Goal: Transaction & Acquisition: Purchase product/service

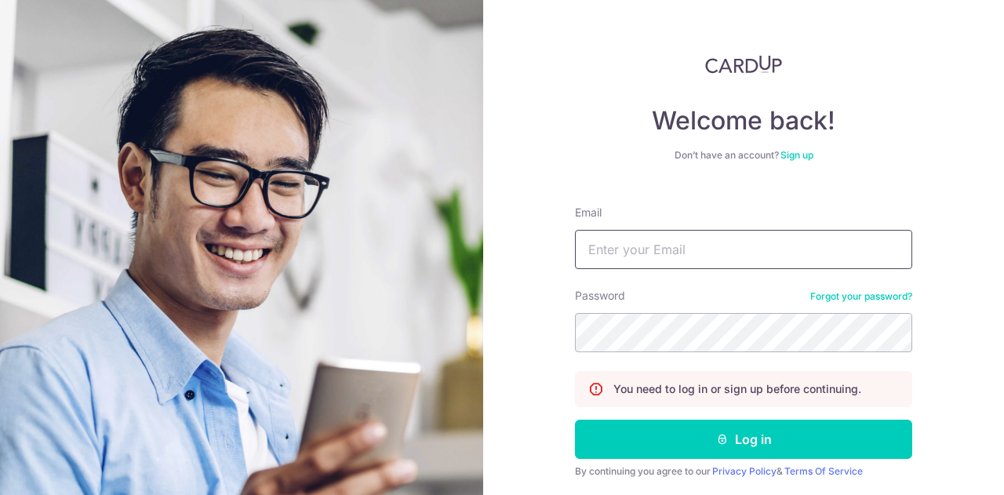
click at [662, 244] on input "Email" at bounding box center [743, 249] width 337 height 39
type input "joanne.lee@acellence.com.sg"
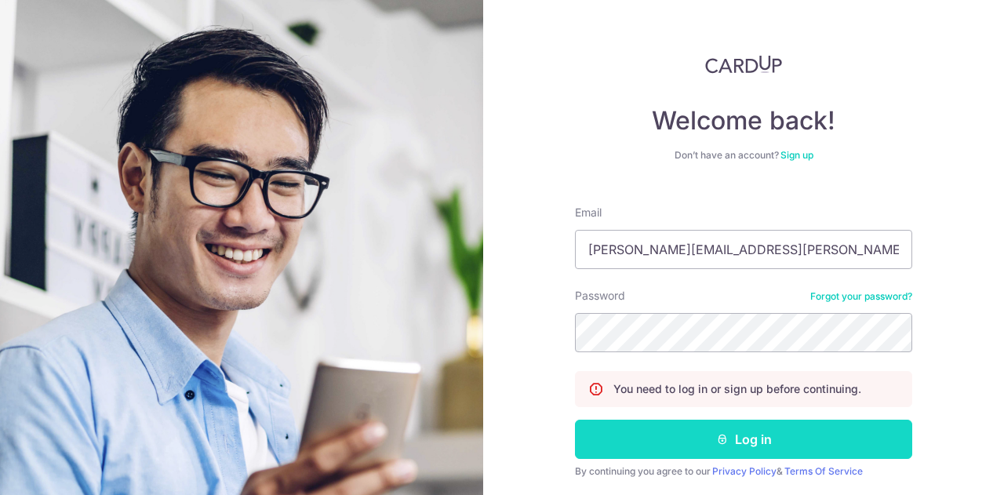
click at [783, 441] on button "Log in" at bounding box center [743, 439] width 337 height 39
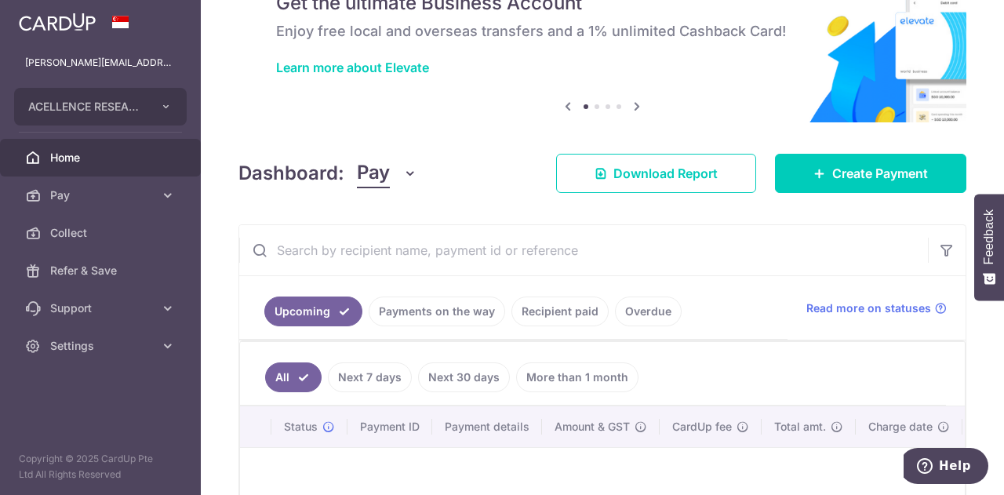
scroll to position [157, 0]
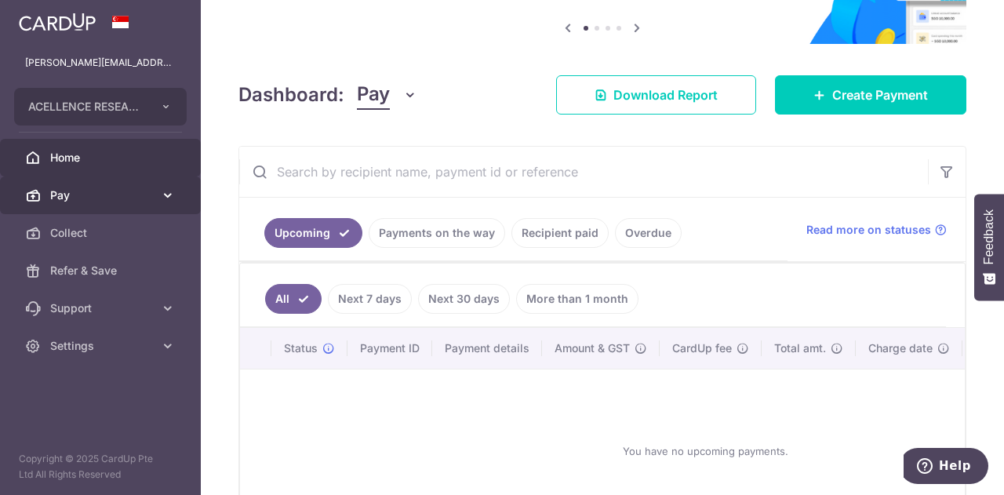
click at [103, 190] on span "Pay" at bounding box center [102, 195] width 104 height 16
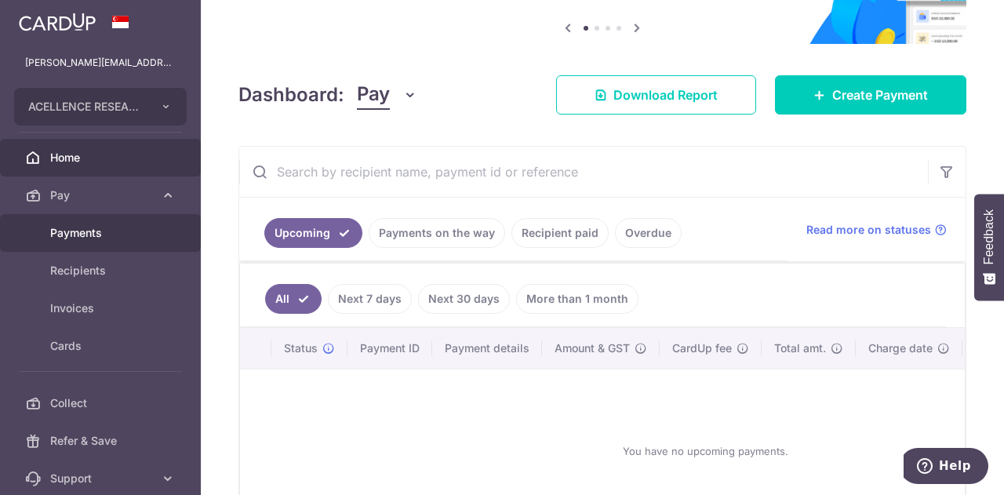
click at [118, 233] on span "Payments" at bounding box center [102, 233] width 104 height 16
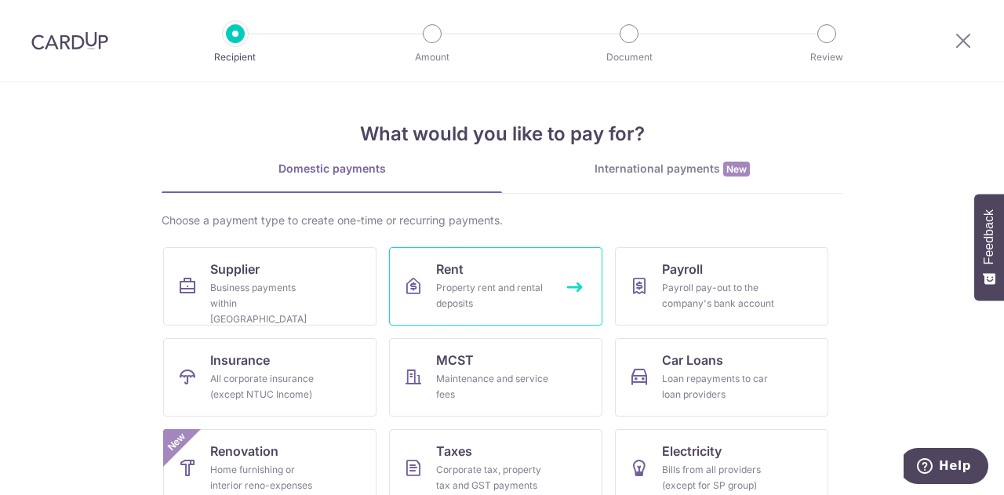
click at [478, 282] on div "Property rent and rental deposits" at bounding box center [492, 295] width 113 height 31
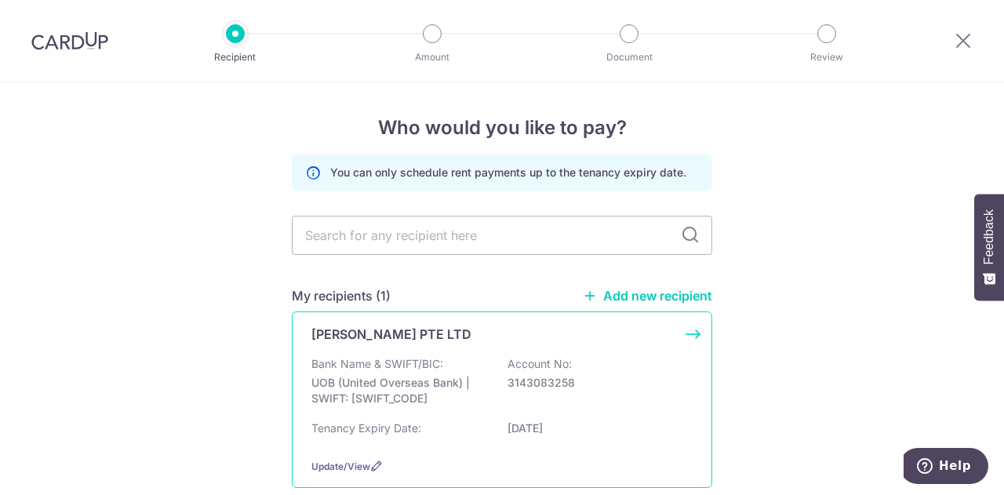
click at [385, 359] on p "Bank Name & SWIFT/BIC:" at bounding box center [377, 364] width 132 height 16
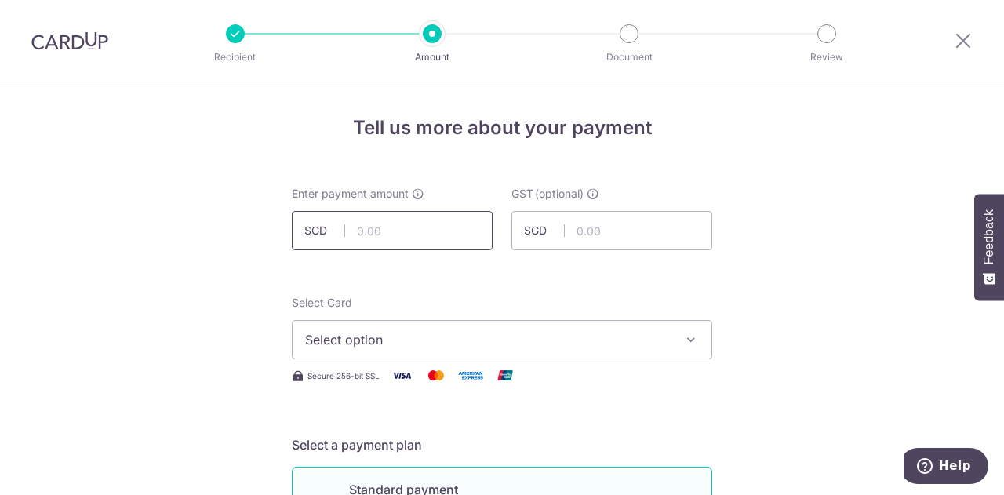
drag, startPoint x: 409, startPoint y: 234, endPoint x: 439, endPoint y: 239, distance: 30.2
click at [409, 234] on input "text" at bounding box center [392, 230] width 201 height 39
type input "3,600.00"
click at [602, 229] on input "text" at bounding box center [611, 230] width 201 height 39
type input "324.00"
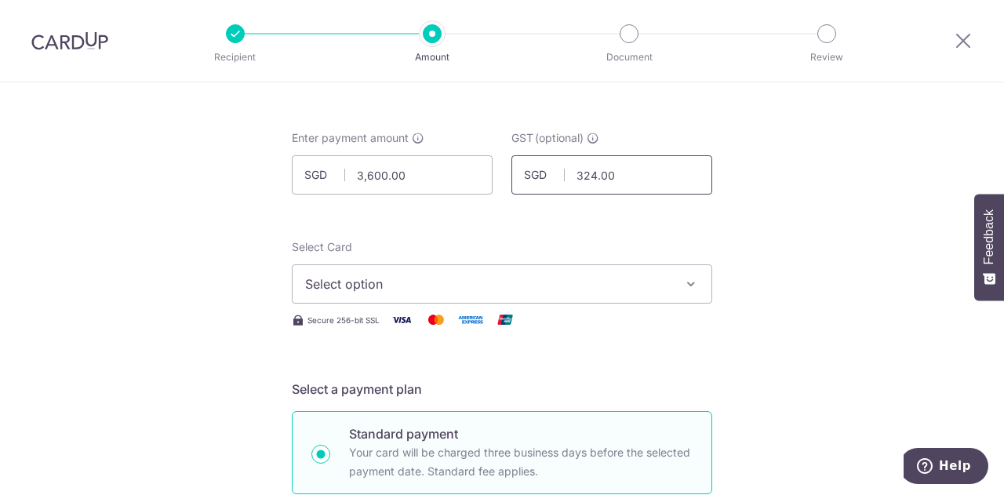
scroll to position [78, 0]
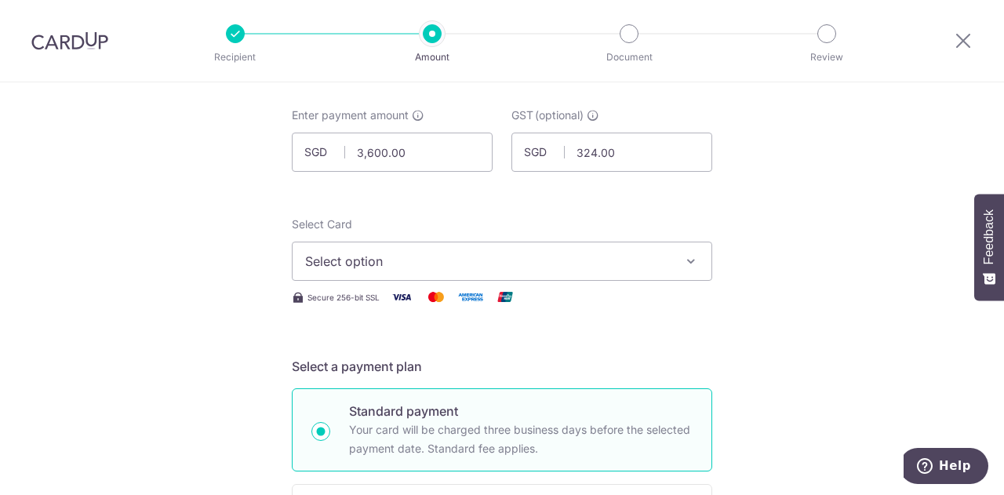
click at [423, 255] on span "Select option" at bounding box center [487, 261] width 365 height 19
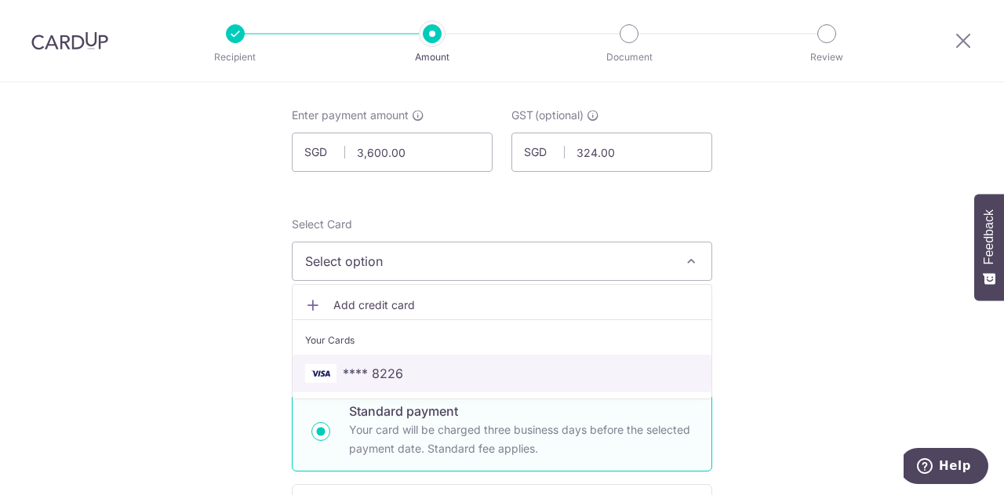
click at [376, 368] on span "**** 8226" at bounding box center [373, 373] width 60 height 19
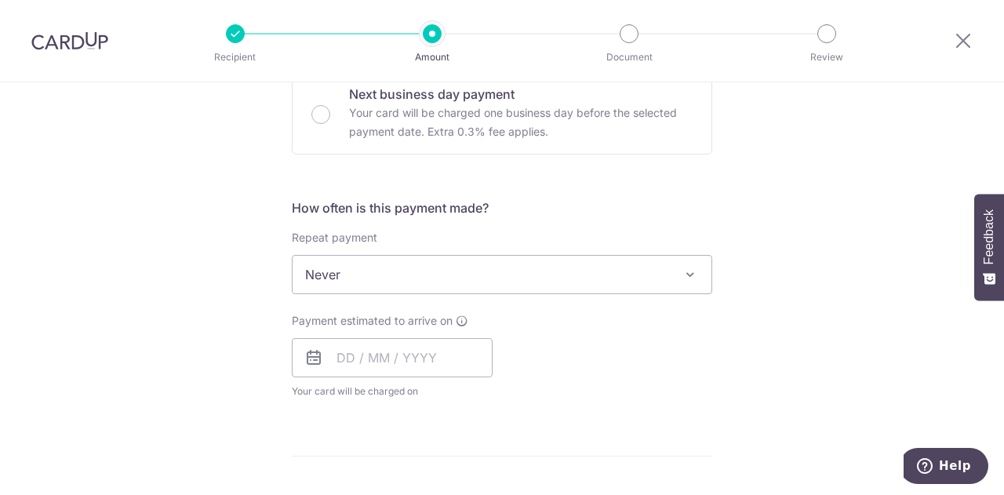
scroll to position [549, 0]
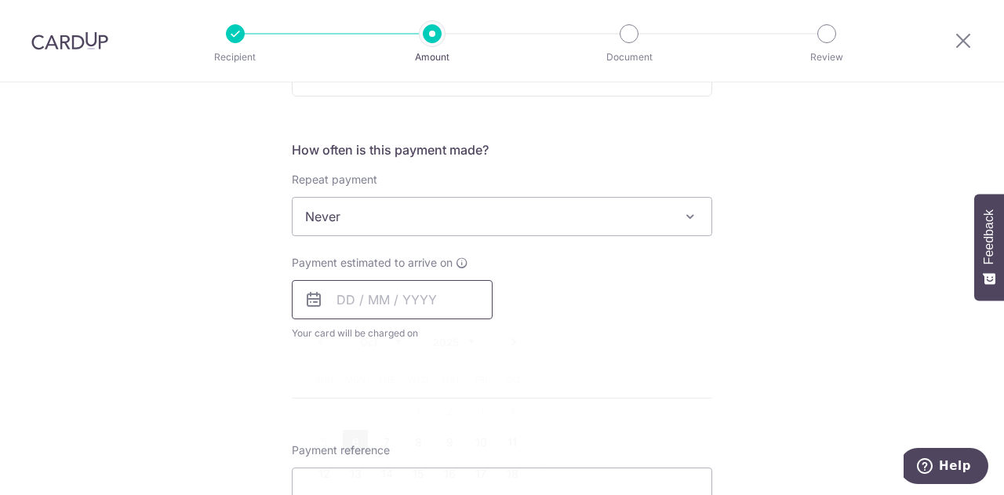
click at [357, 304] on input "text" at bounding box center [392, 299] width 201 height 39
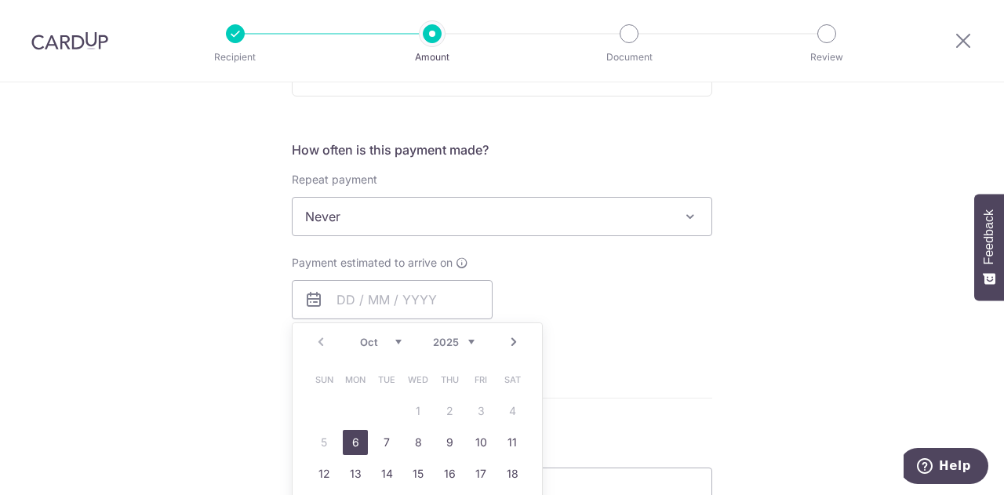
drag, startPoint x: 358, startPoint y: 438, endPoint x: 697, endPoint y: 377, distance: 345.0
click at [358, 438] on link "6" at bounding box center [355, 442] width 25 height 25
type input "06/10/2025"
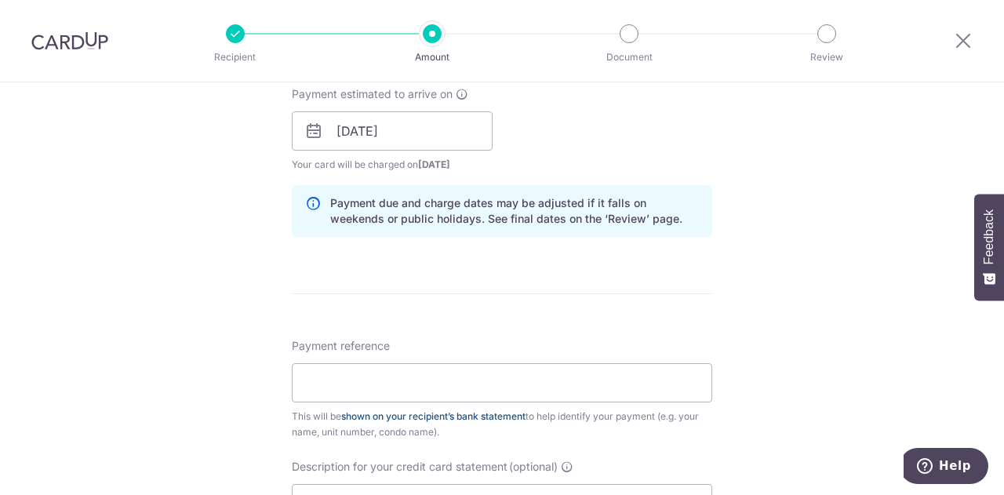
scroll to position [784, 0]
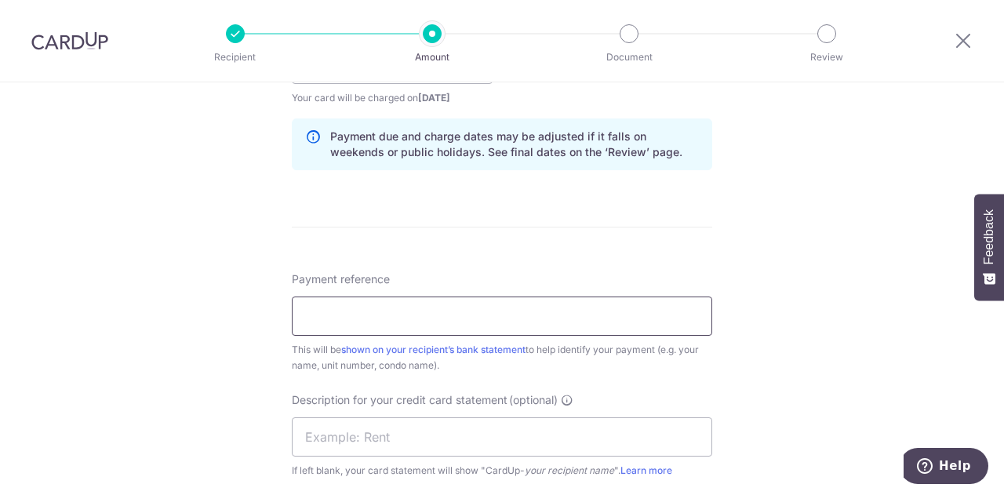
click at [437, 314] on input "Payment reference" at bounding box center [502, 315] width 420 height 39
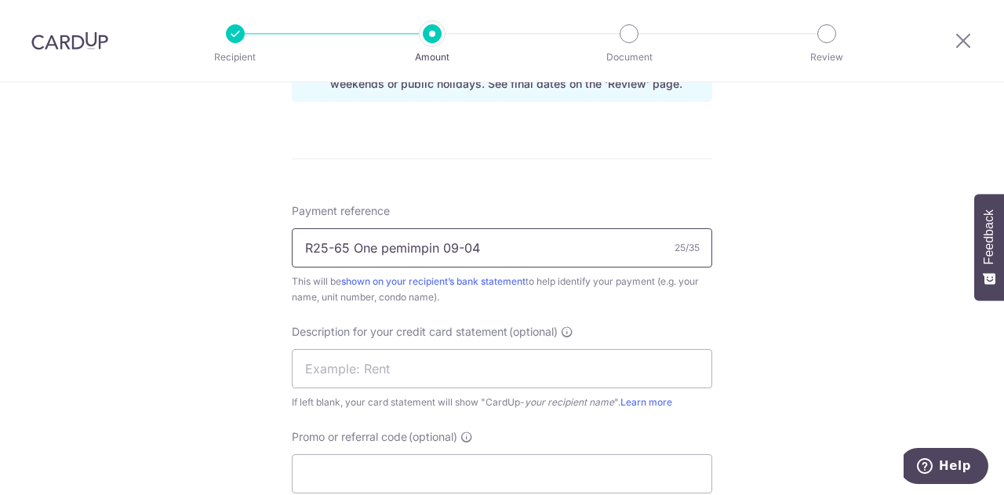
scroll to position [941, 0]
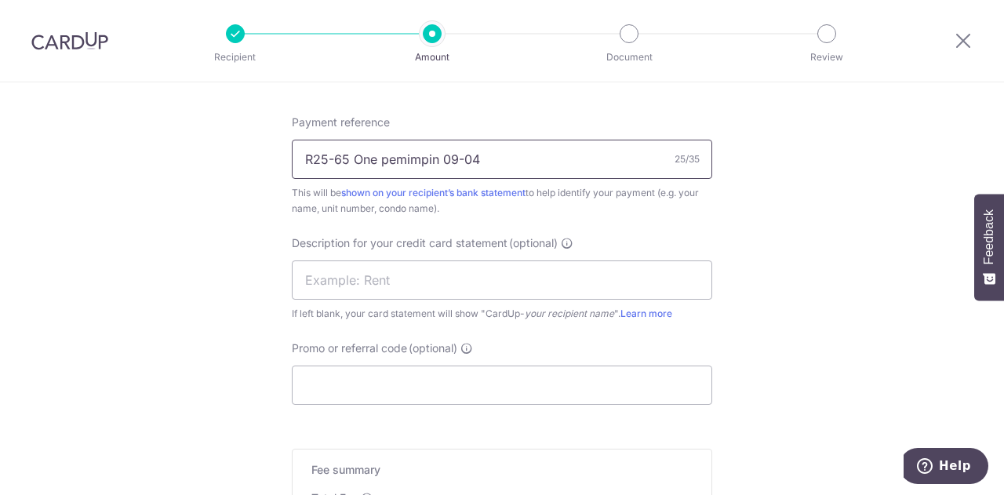
drag, startPoint x: 482, startPoint y: 157, endPoint x: 229, endPoint y: 148, distance: 252.7
type input "R25-65 One pemimpin 09-04"
click at [340, 284] on input "text" at bounding box center [502, 279] width 420 height 39
paste input "R25-65 One pemi"
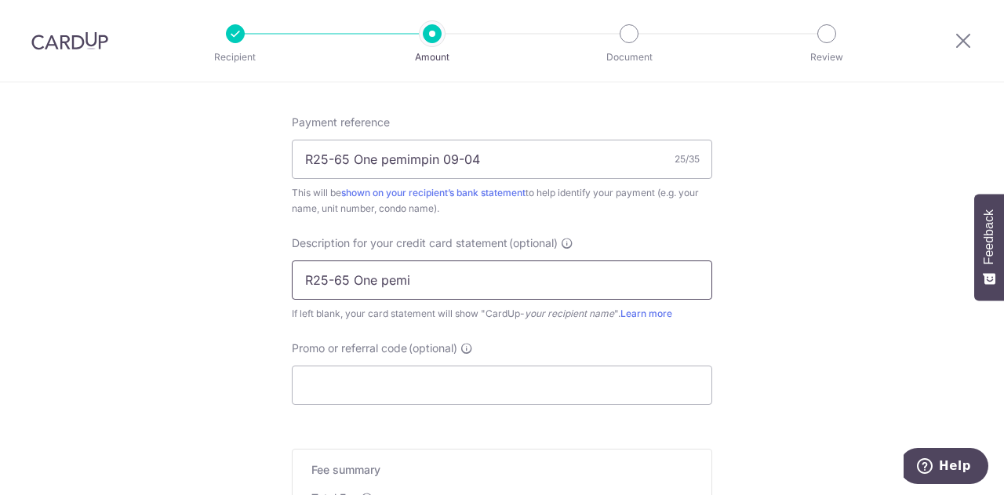
drag, startPoint x: 351, startPoint y: 280, endPoint x: 471, endPoint y: 284, distance: 119.3
click at [471, 284] on input "R25-65 One pemi" at bounding box center [502, 279] width 420 height 39
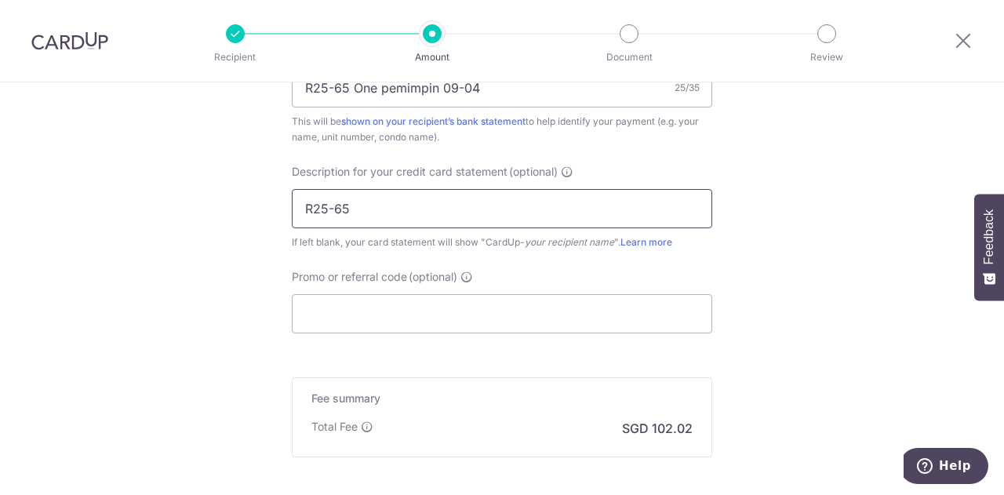
scroll to position [1098, 0]
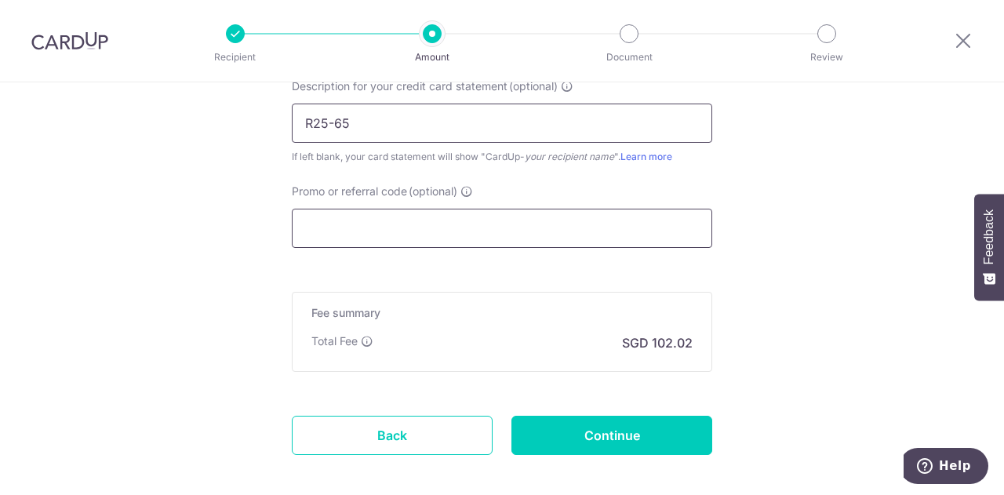
type input "R25-65"
click at [436, 220] on input "Promo or referral code (optional)" at bounding box center [502, 228] width 420 height 39
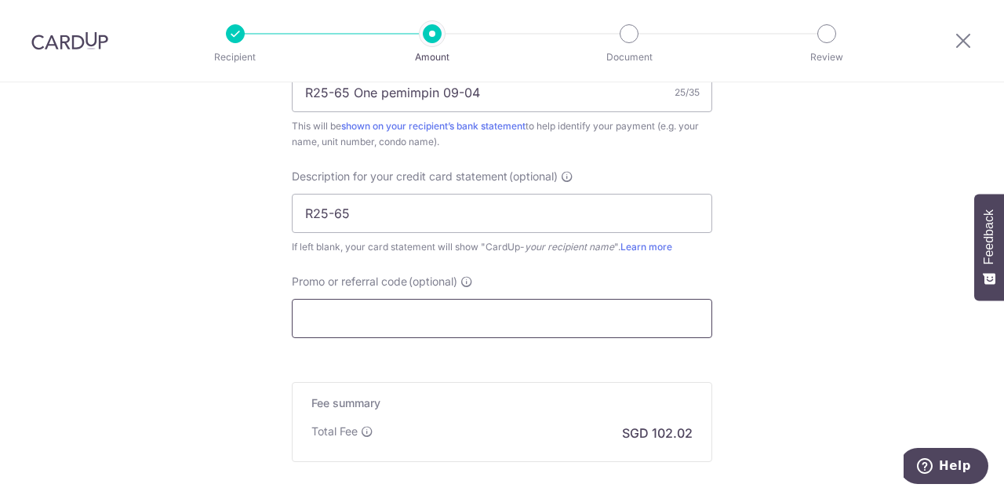
scroll to position [1172, 0]
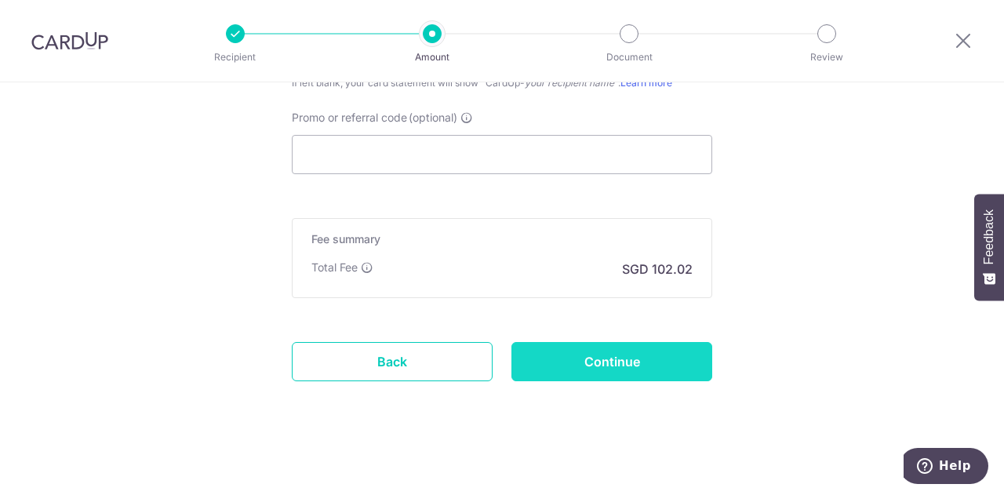
click at [605, 359] on input "Continue" at bounding box center [611, 361] width 201 height 39
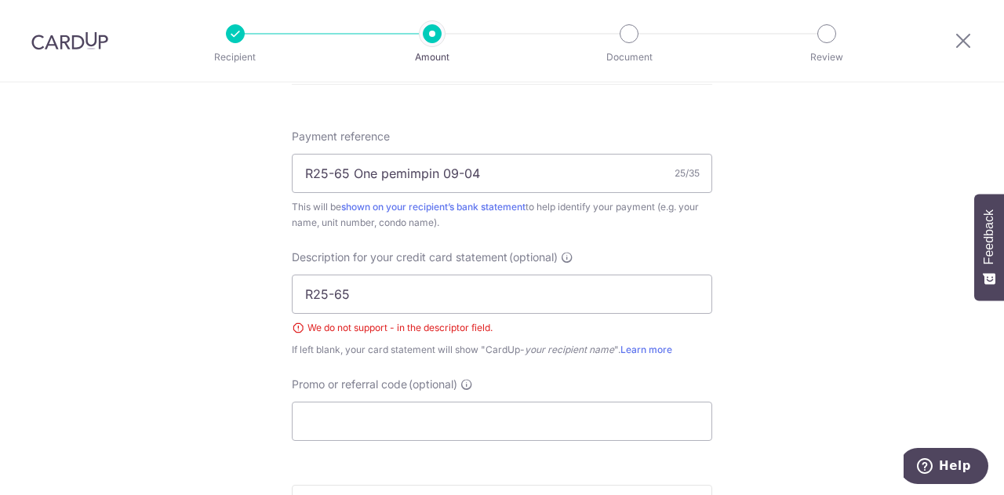
scroll to position [927, 0]
drag, startPoint x: 391, startPoint y: 288, endPoint x: 227, endPoint y: 291, distance: 163.9
type input "r"
type input "p"
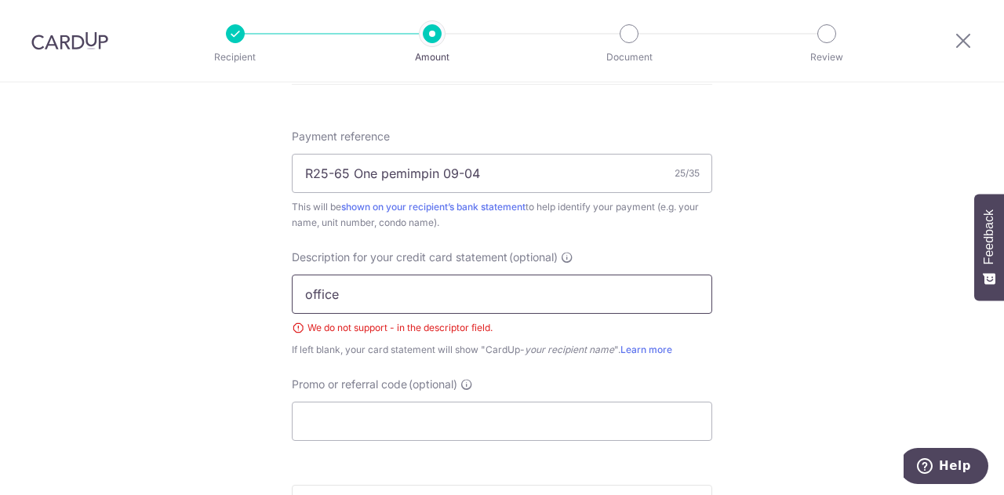
type input "OFFICE RENT"
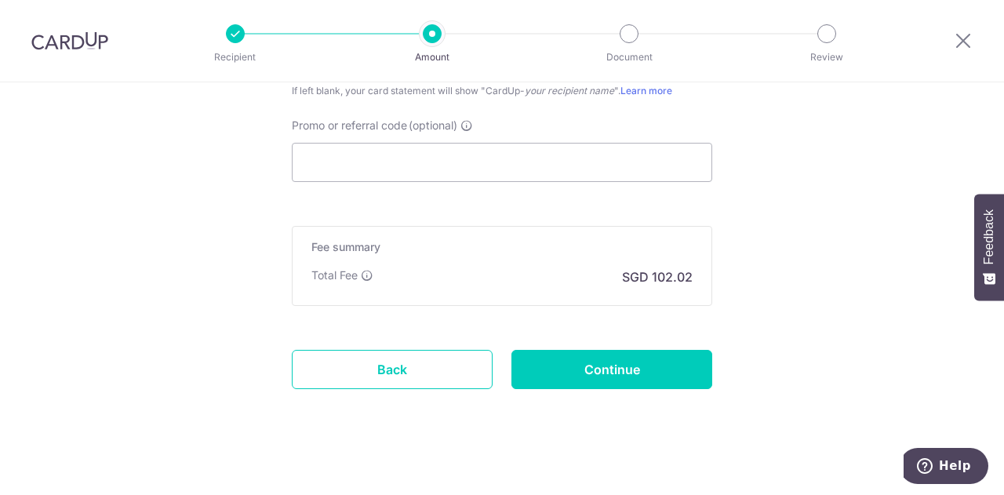
scroll to position [1194, 0]
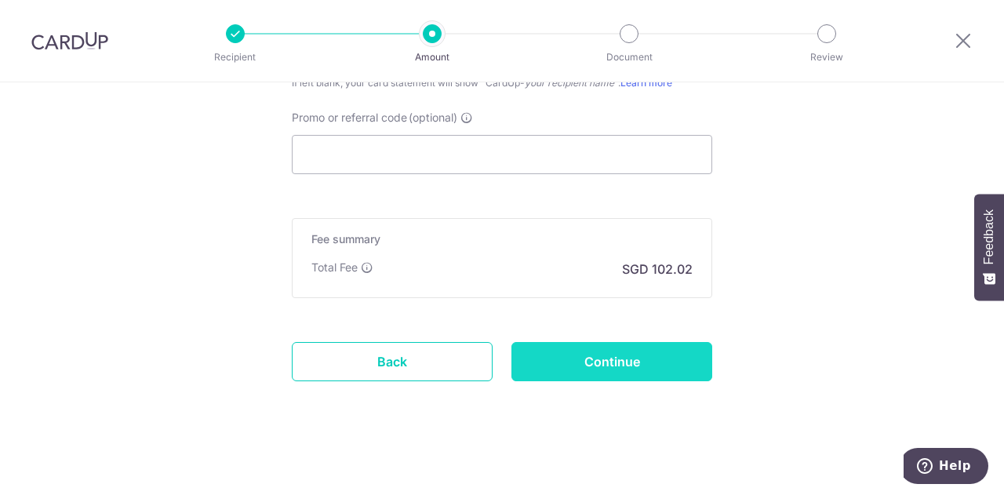
click at [640, 365] on input "Continue" at bounding box center [611, 361] width 201 height 39
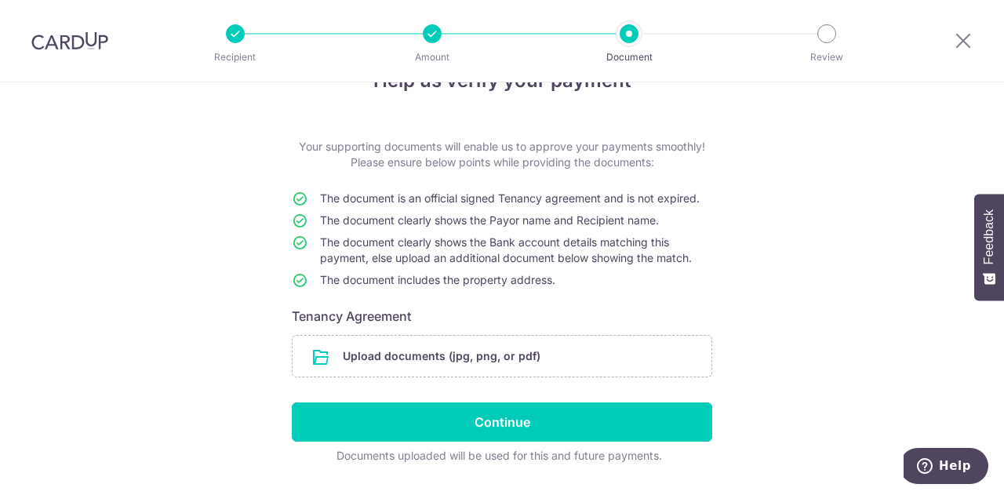
scroll to position [88, 0]
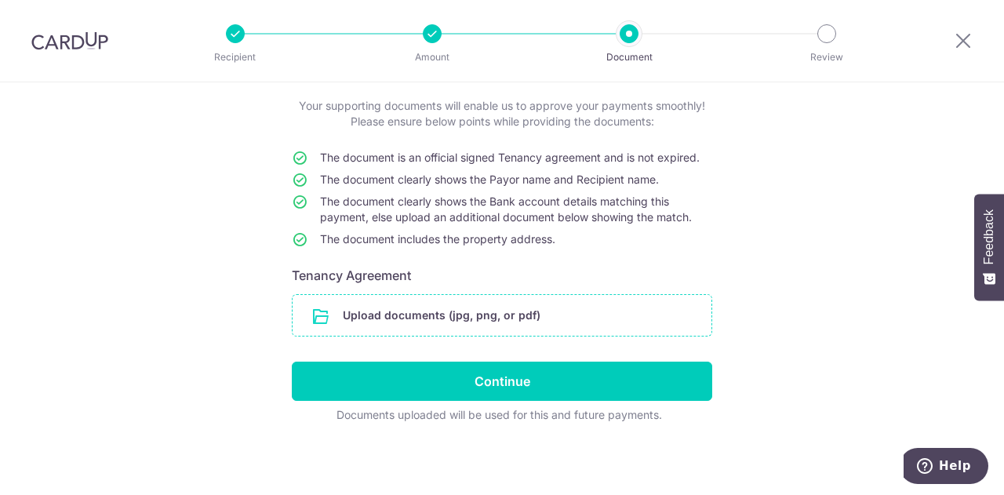
click at [499, 314] on input "file" at bounding box center [502, 315] width 419 height 41
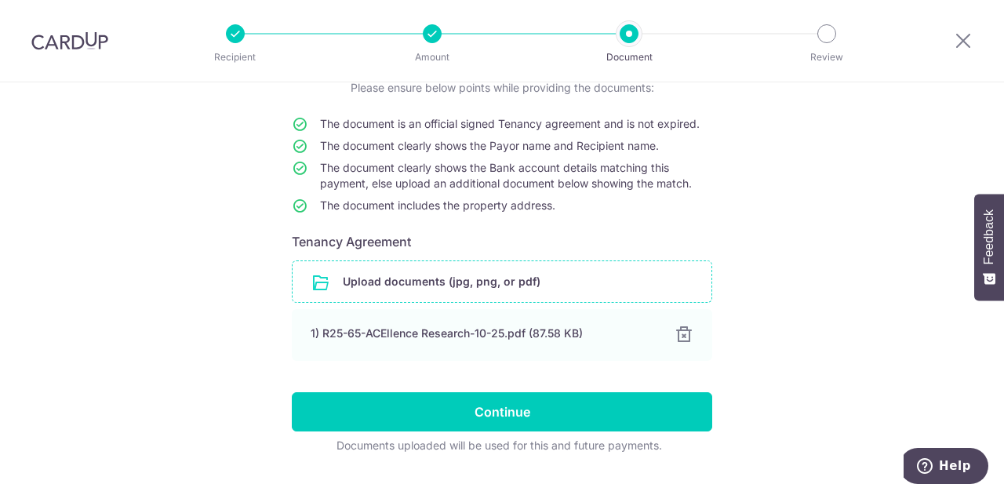
scroll to position [152, 0]
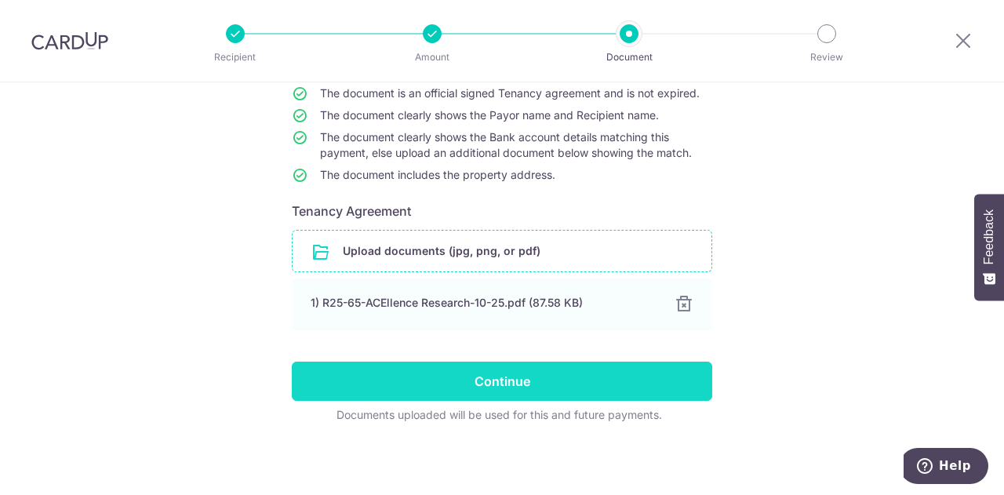
click at [551, 371] on input "Continue" at bounding box center [502, 381] width 420 height 39
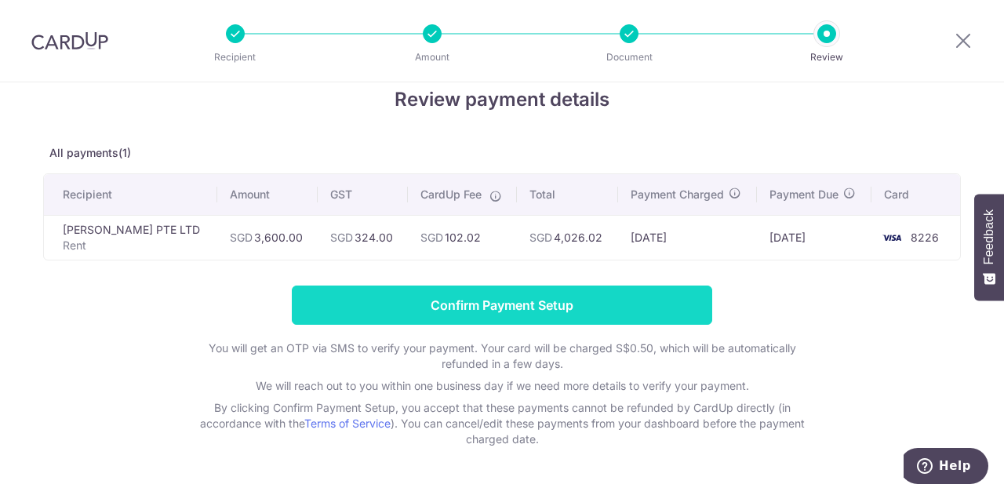
scroll to position [71, 0]
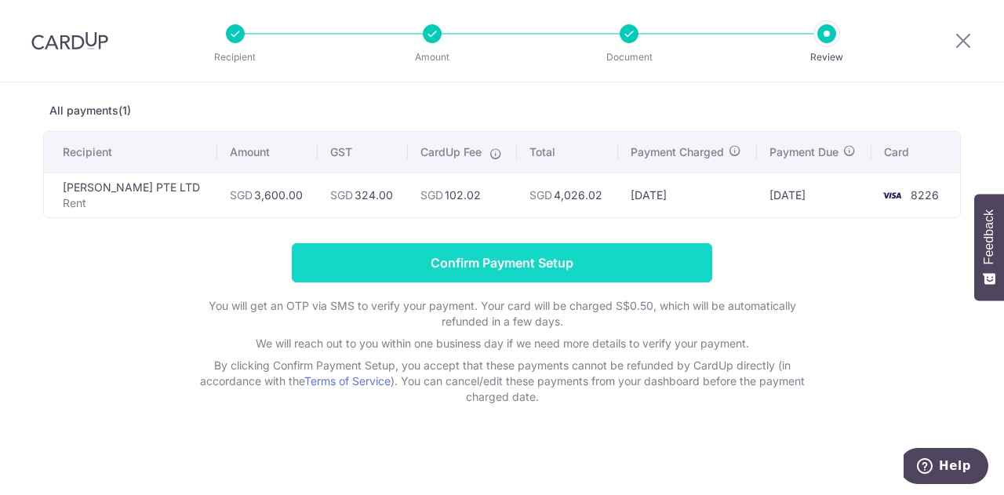
click at [518, 263] on input "Confirm Payment Setup" at bounding box center [502, 262] width 420 height 39
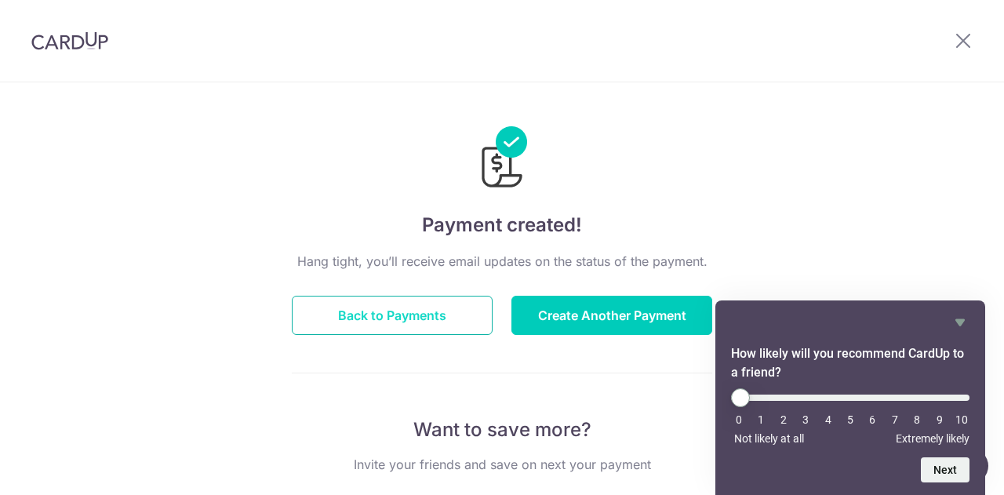
click at [359, 316] on button "Back to Payments" at bounding box center [392, 315] width 201 height 39
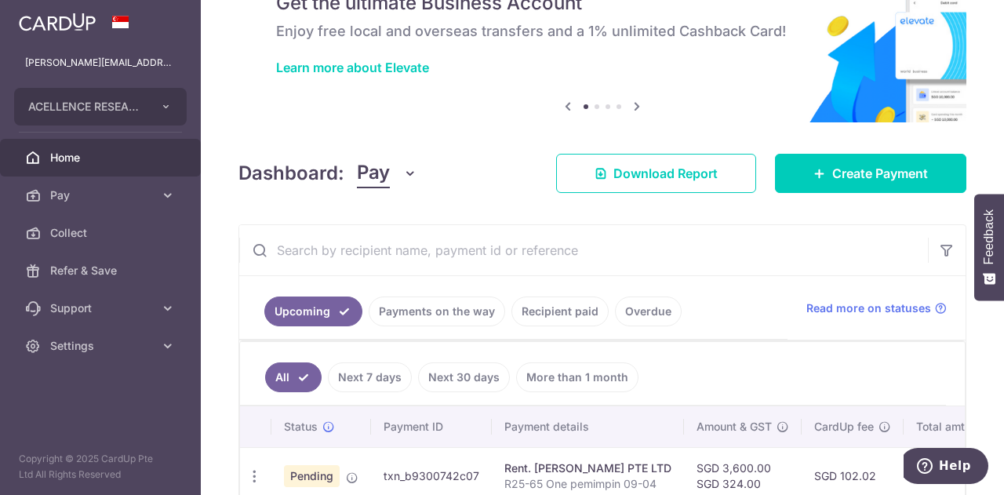
scroll to position [167, 0]
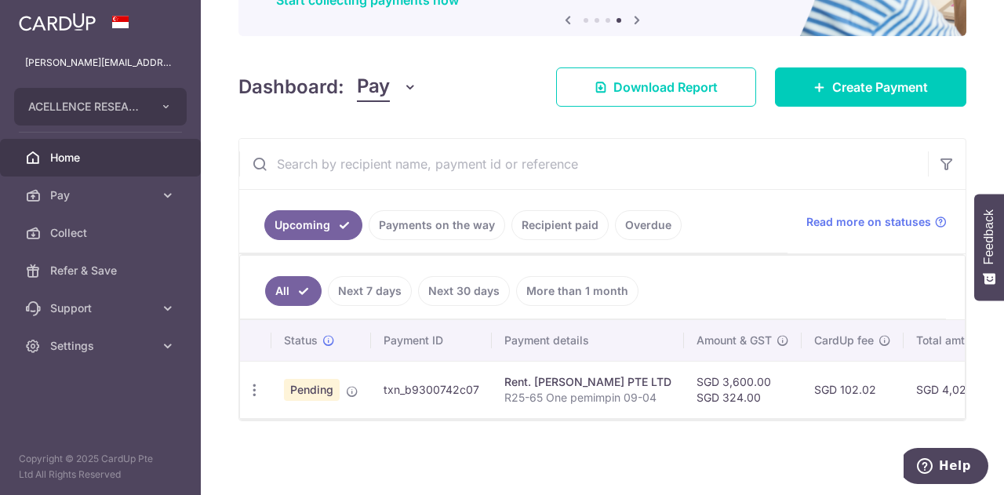
click at [104, 158] on span "Home" at bounding box center [102, 158] width 104 height 16
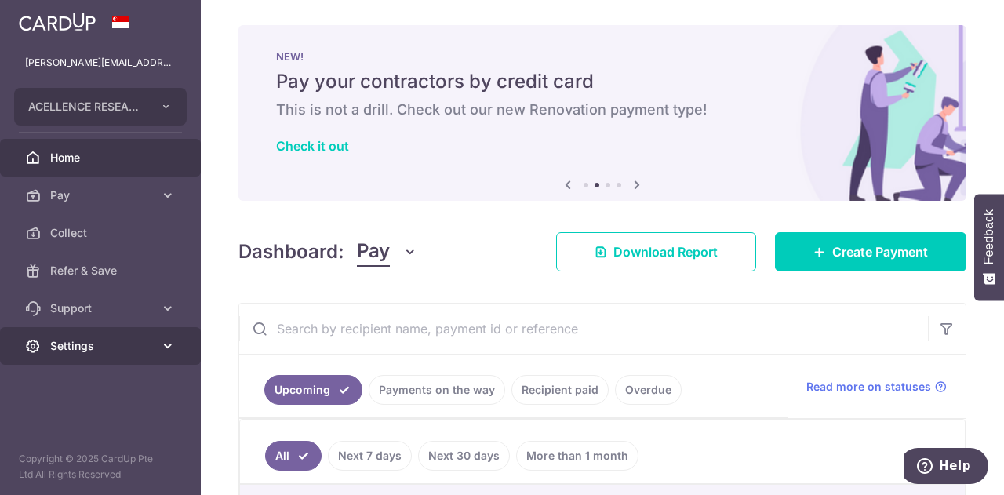
click at [102, 347] on span "Settings" at bounding box center [102, 346] width 104 height 16
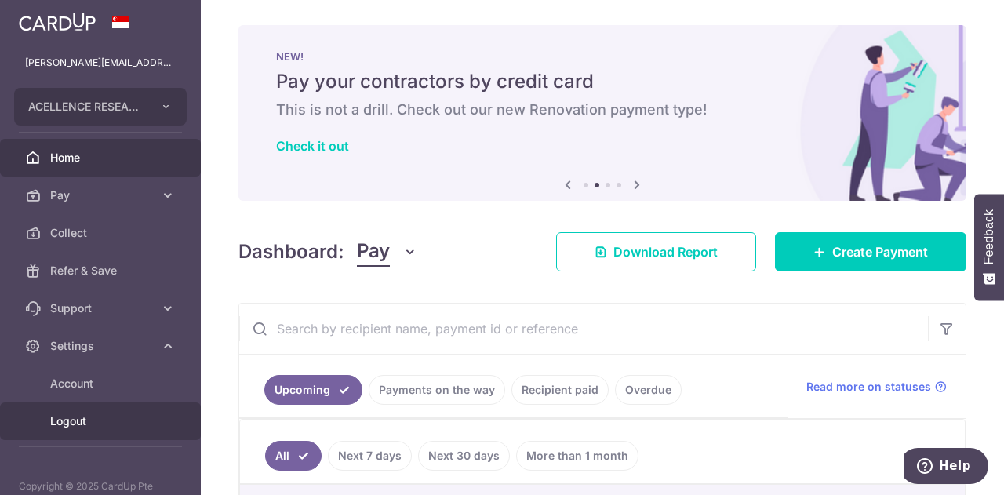
click at [89, 418] on span "Logout" at bounding box center [102, 421] width 104 height 16
